Goal: Register for event/course

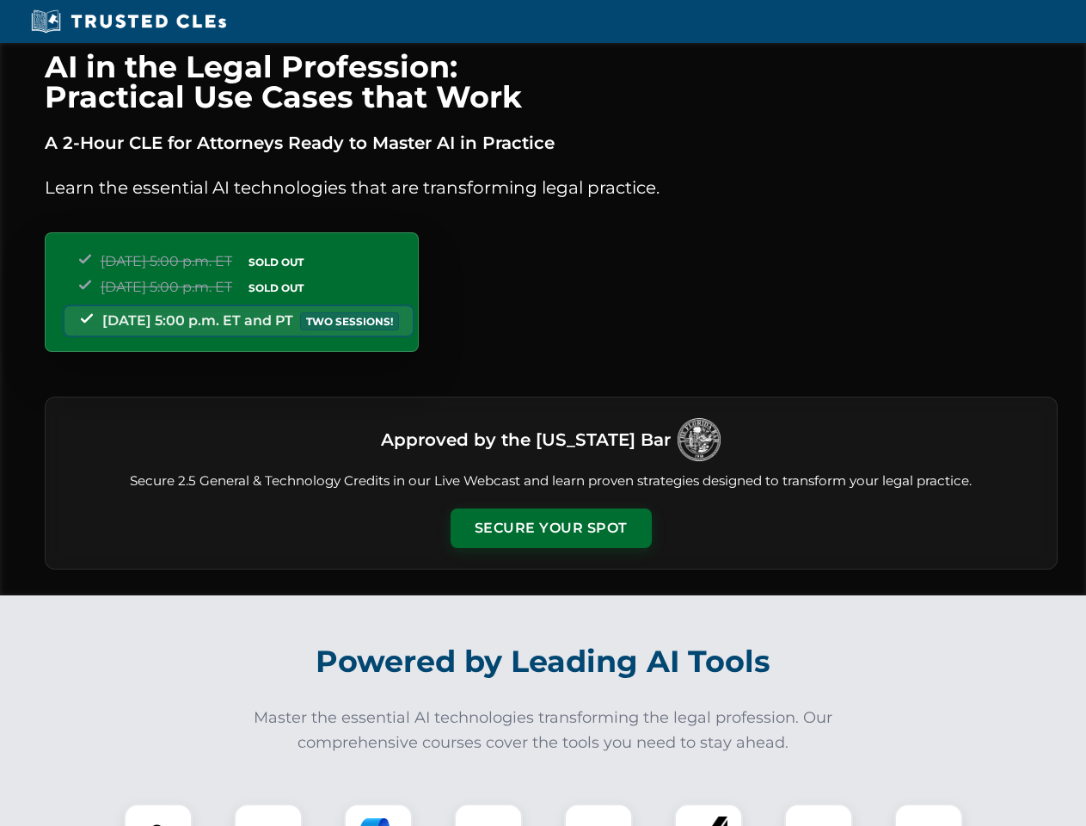
click at [551, 528] on button "Secure Your Spot" at bounding box center [551, 528] width 201 height 40
click at [158, 815] on img at bounding box center [158, 838] width 50 height 50
click at [268, 815] on div at bounding box center [268, 837] width 69 height 69
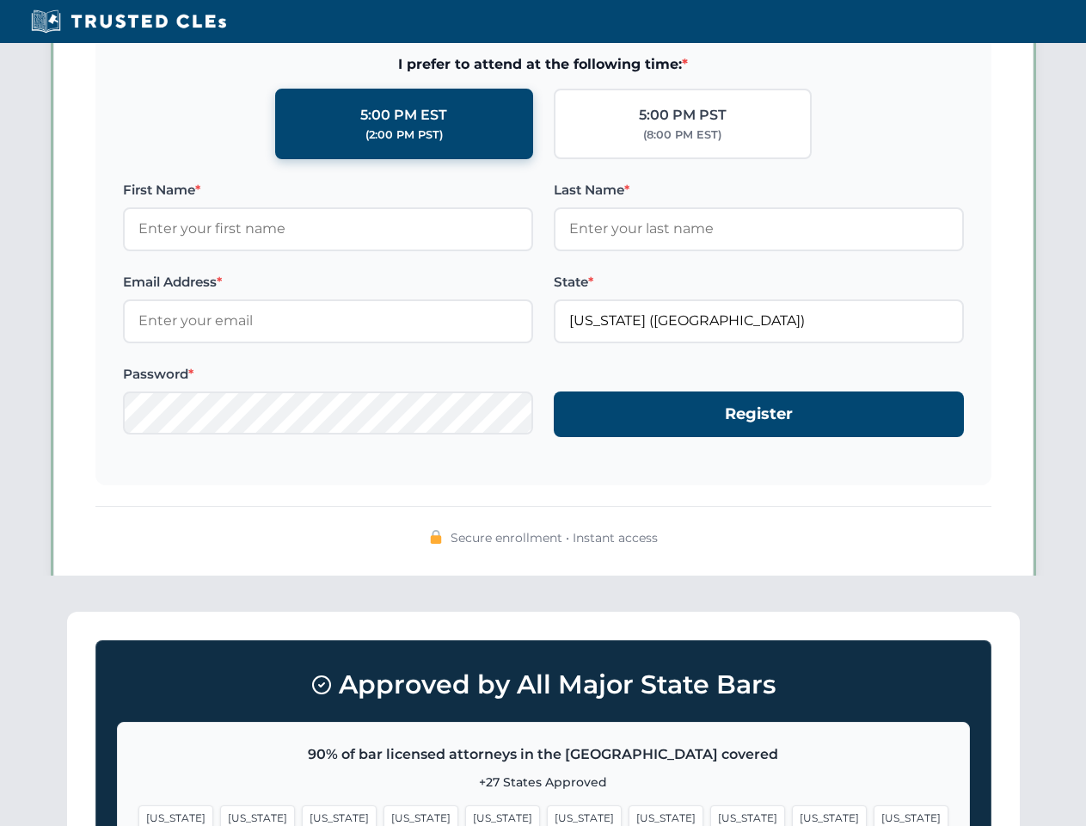
click at [792, 815] on span "[US_STATE]" at bounding box center [829, 817] width 75 height 25
